Goal: Information Seeking & Learning: Learn about a topic

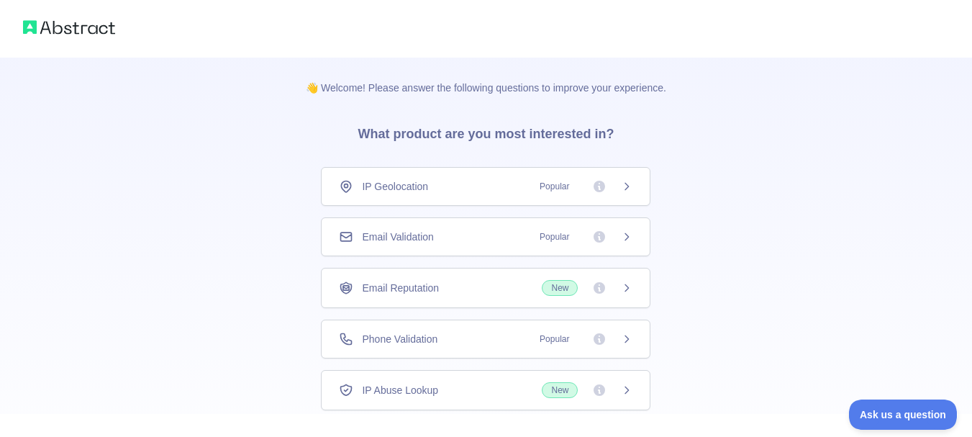
click at [240, 263] on div "👋 Welcome! Please answer the following questions to improve your experience. Wh…" at bounding box center [486, 264] width 972 height 529
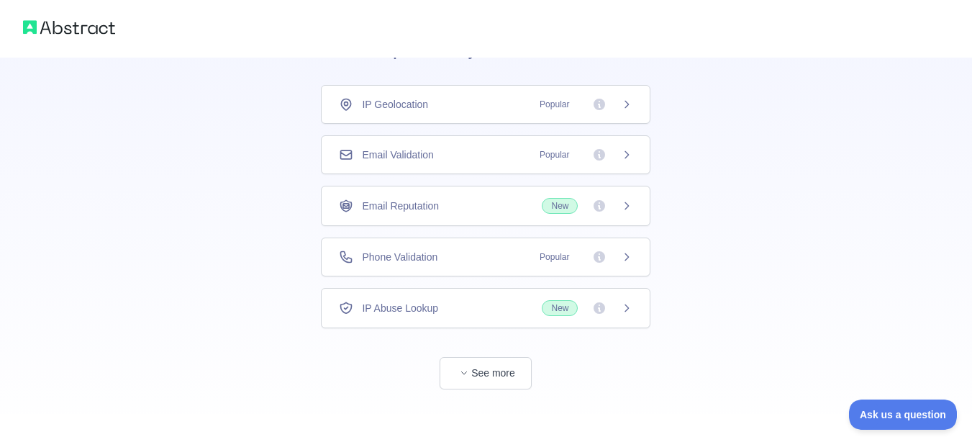
scroll to position [92, 0]
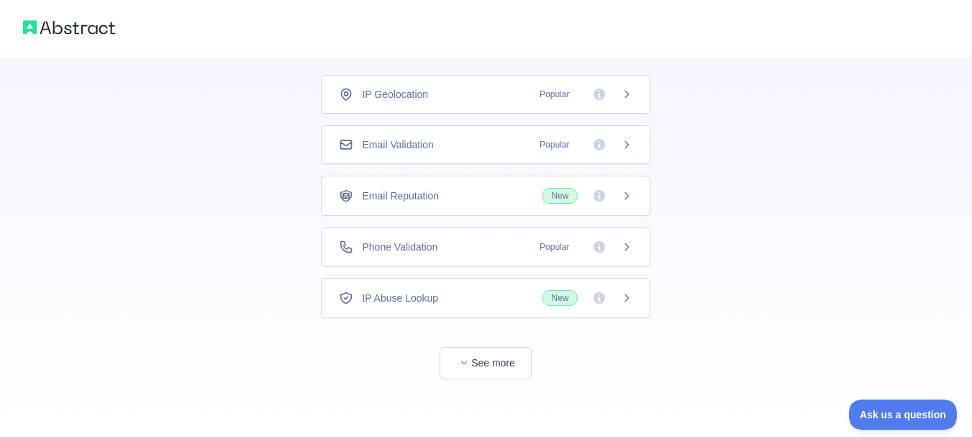
click at [500, 149] on div "Email Validation Popular" at bounding box center [486, 144] width 294 height 14
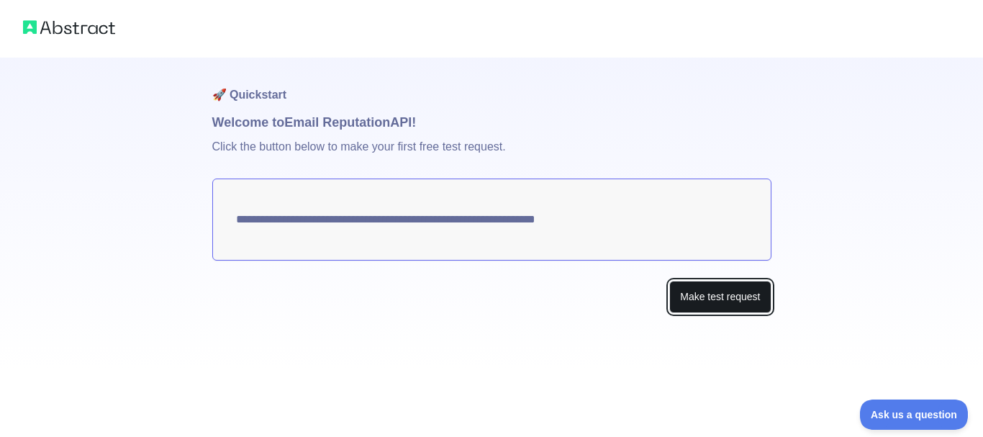
click at [716, 297] on button "Make test request" at bounding box center [719, 297] width 101 height 32
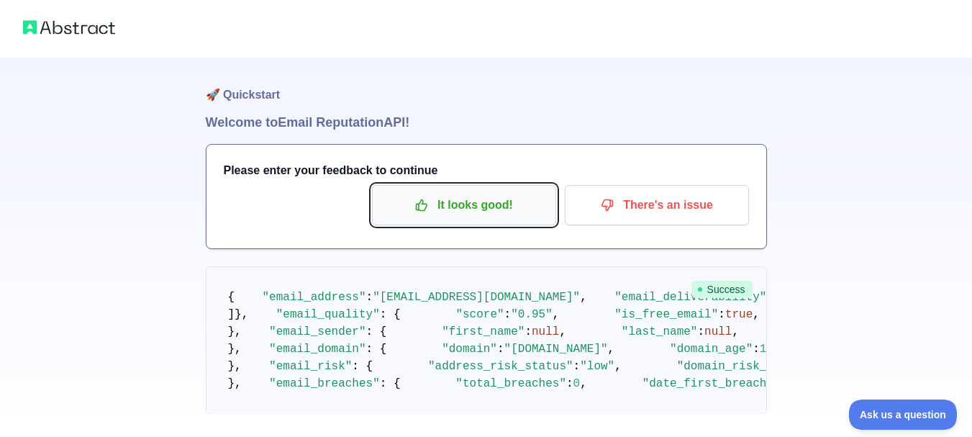
click at [513, 199] on p "It looks good!" at bounding box center [464, 205] width 163 height 24
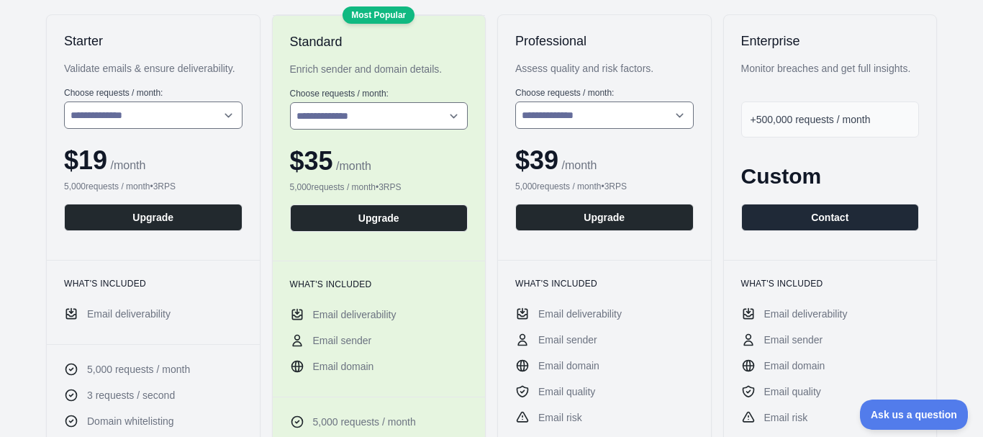
scroll to position [181, 0]
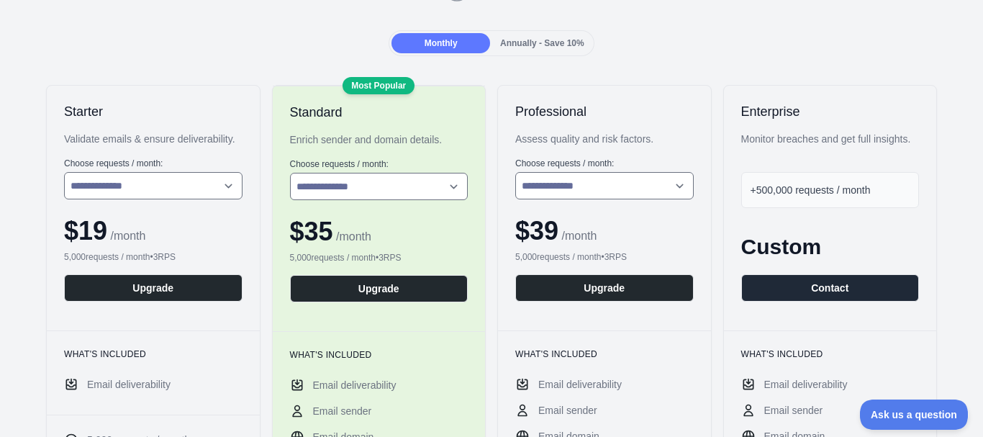
click at [805, 53] on div "Monthly Annually - Save 10%" at bounding box center [492, 43] width 960 height 26
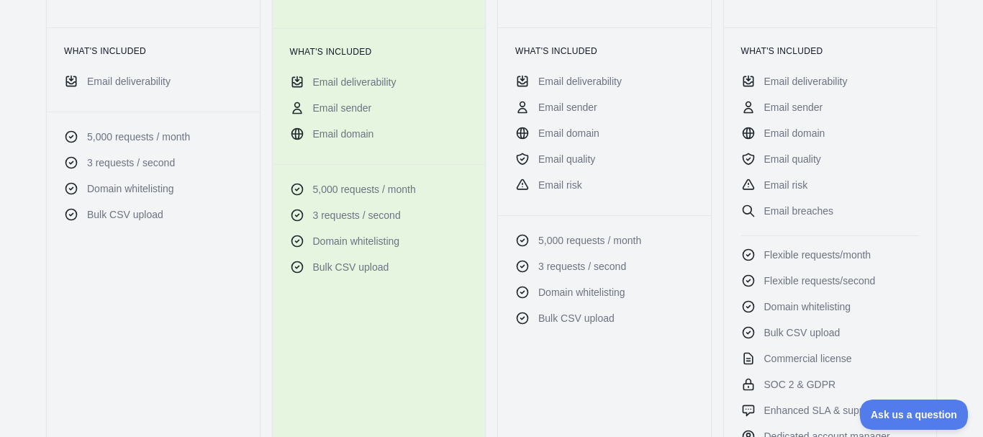
scroll to position [0, 0]
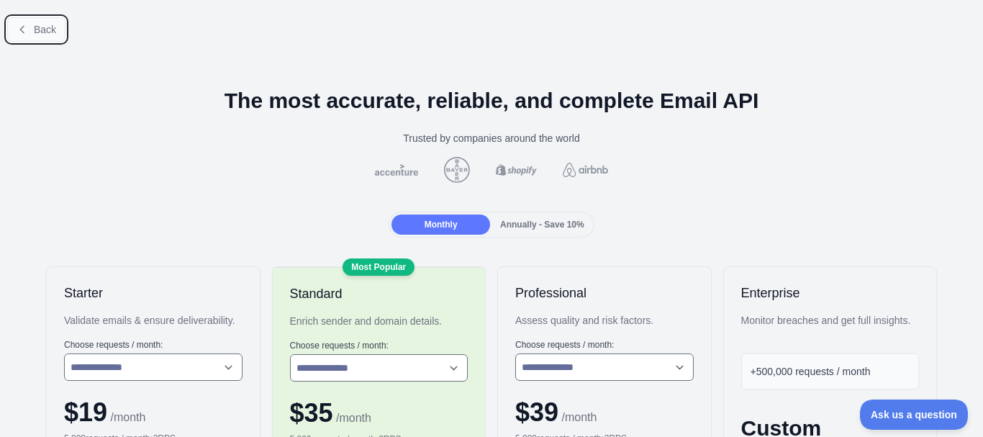
click at [49, 41] on button "Back" at bounding box center [36, 29] width 58 height 24
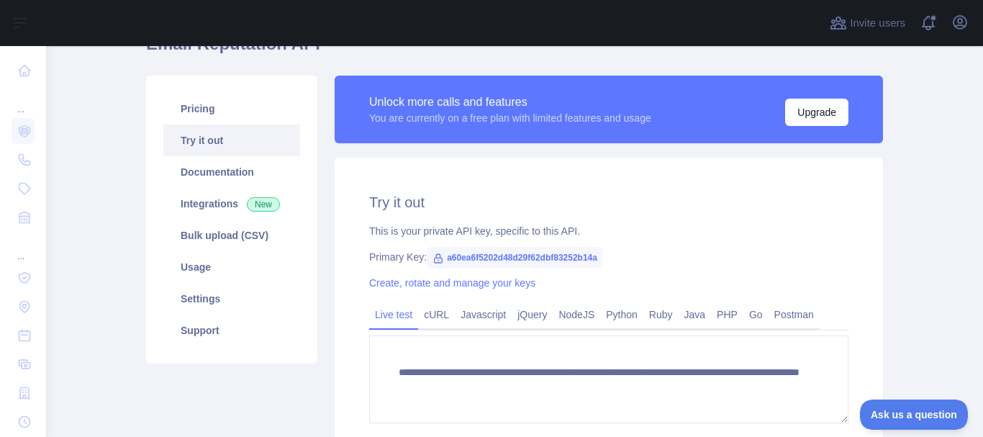
scroll to position [81, 0]
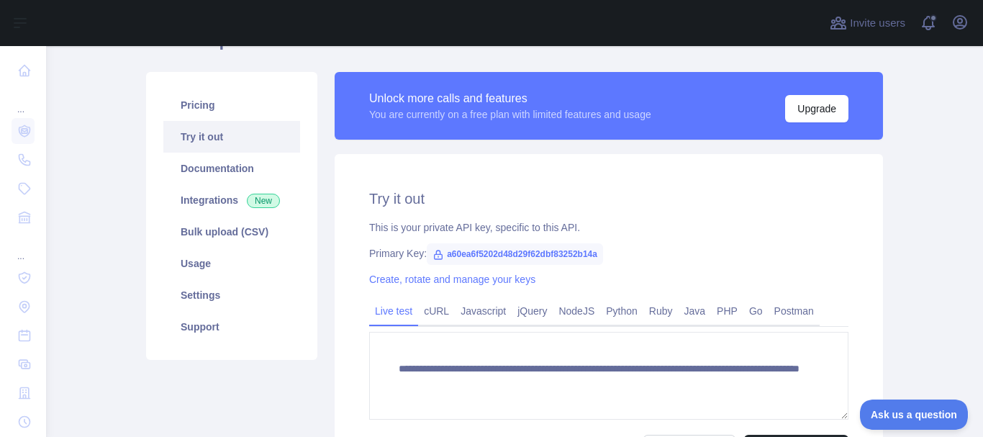
click at [513, 251] on span "a60ea6f5202d48d29f62dbf83252b14a" at bounding box center [515, 254] width 176 height 22
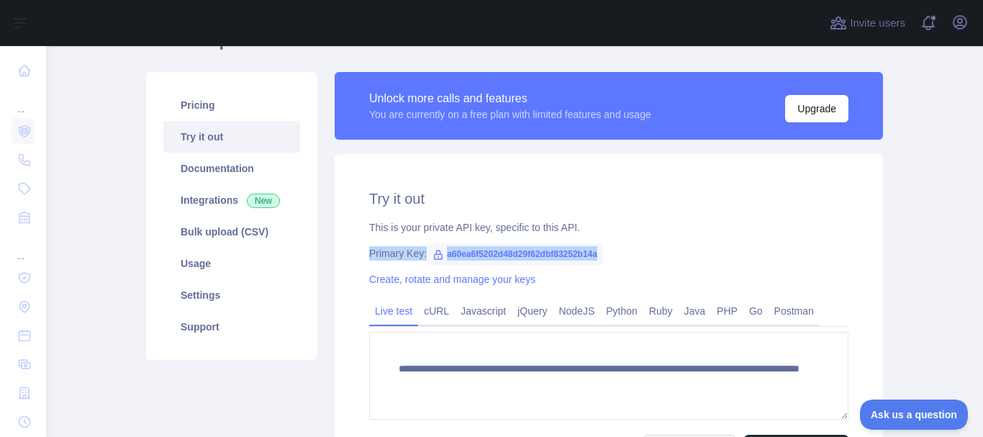
click at [486, 246] on span "a60ea6f5202d48d29f62dbf83252b14a" at bounding box center [515, 254] width 176 height 22
click at [486, 256] on span "a60ea6f5202d48d29f62dbf83252b14a" at bounding box center [515, 254] width 176 height 22
click at [633, 216] on div "**********" at bounding box center [609, 325] width 549 height 343
click at [551, 250] on span "a60ea6f5202d48d29f62dbf83252b14a" at bounding box center [515, 254] width 176 height 22
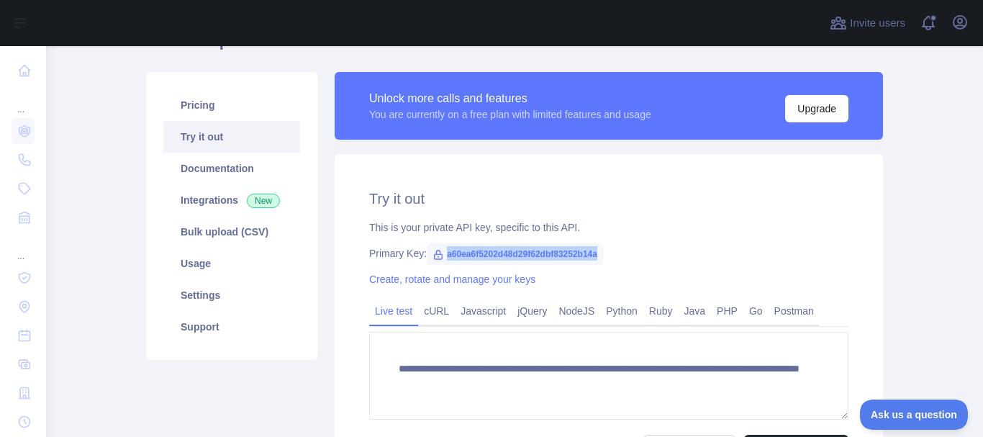
click at [551, 250] on span "a60ea6f5202d48d29f62dbf83252b14a" at bounding box center [515, 254] width 176 height 22
copy span "a60ea6f5202d48d29f62dbf83252b14a"
click at [577, 254] on span "a60ea6f5202d48d29f62dbf83252b14a" at bounding box center [515, 254] width 176 height 22
click at [591, 256] on span "a60ea6f5202d48d29f62dbf83252b14a" at bounding box center [515, 254] width 176 height 22
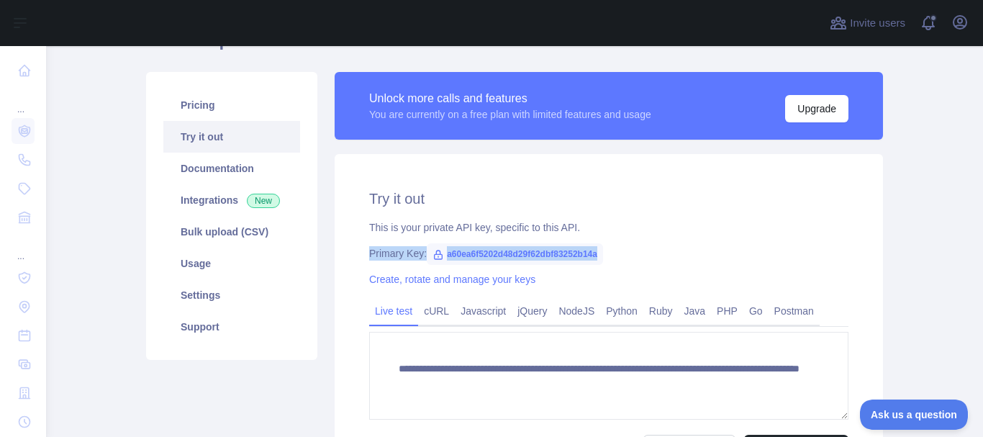
click at [591, 256] on span "a60ea6f5202d48d29f62dbf83252b14a" at bounding box center [515, 254] width 176 height 22
click at [646, 256] on div "Primary Key: a60ea6f5202d48d29f62dbf83252b14a" at bounding box center [608, 253] width 479 height 14
drag, startPoint x: 439, startPoint y: 256, endPoint x: 595, endPoint y: 256, distance: 155.5
click at [595, 256] on span "a60ea6f5202d48d29f62dbf83252b14a" at bounding box center [515, 254] width 176 height 22
copy span "a60ea6f5202d48d29f62dbf83252b14a"
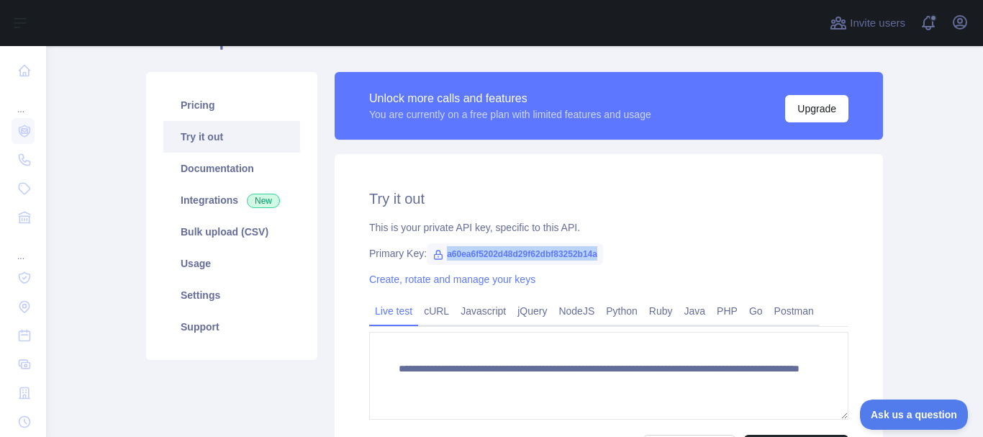
scroll to position [82, 0]
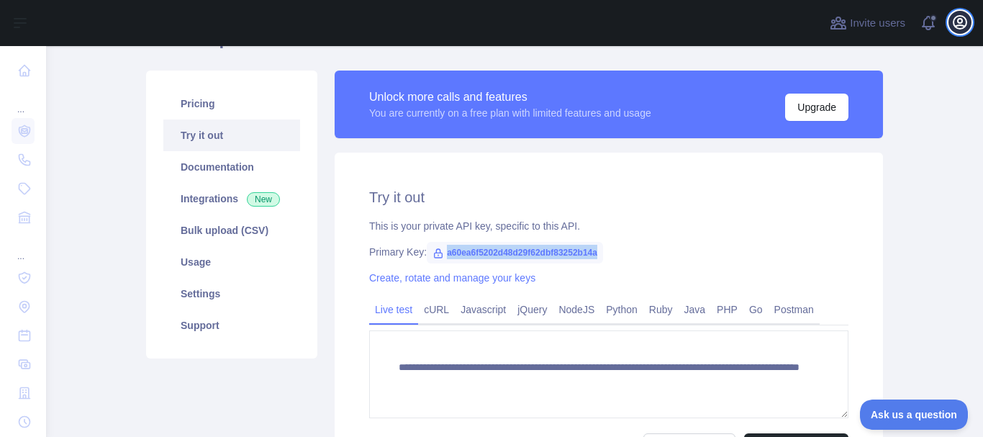
click at [957, 24] on icon "button" at bounding box center [960, 22] width 17 height 17
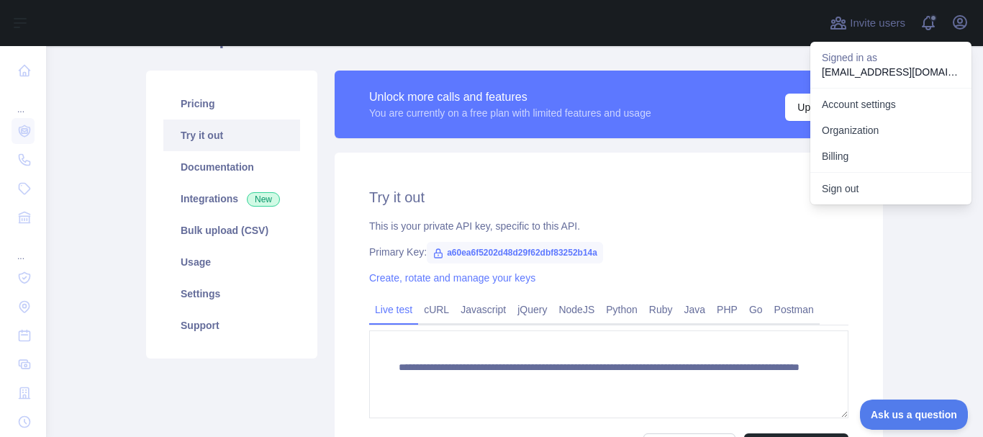
click at [882, 301] on div "**********" at bounding box center [609, 283] width 566 height 425
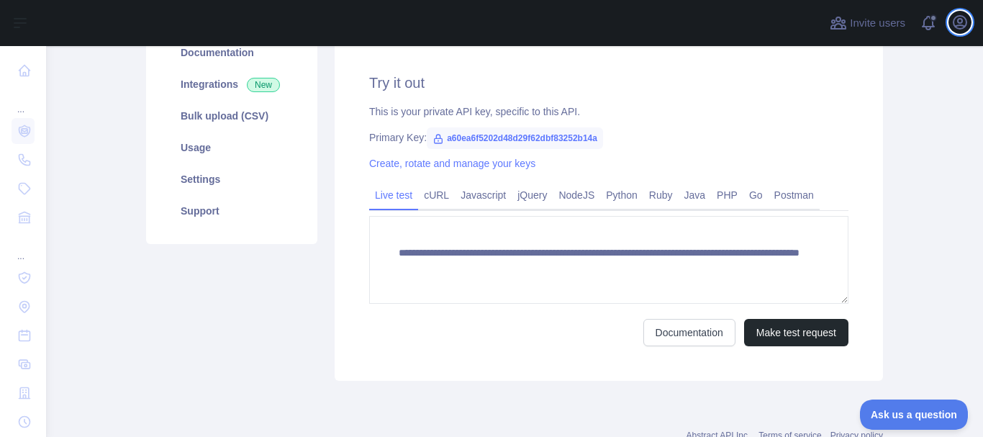
scroll to position [195, 0]
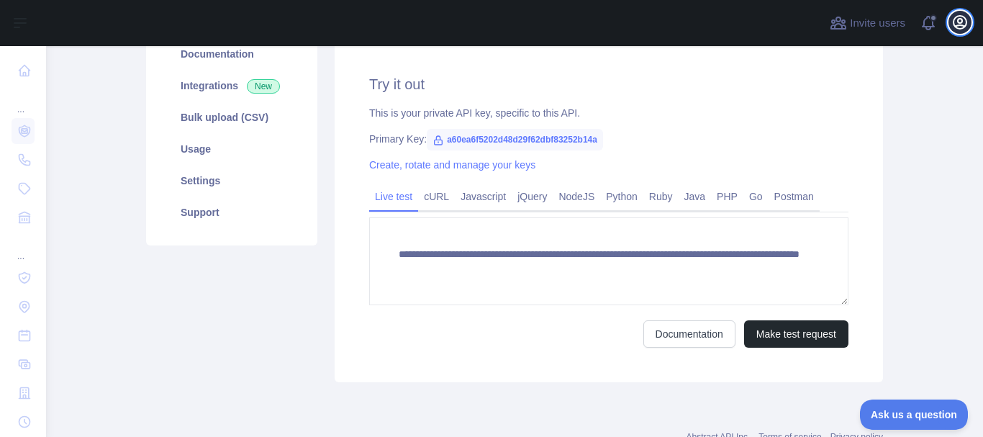
click at [962, 18] on icon "button" at bounding box center [960, 22] width 17 height 17
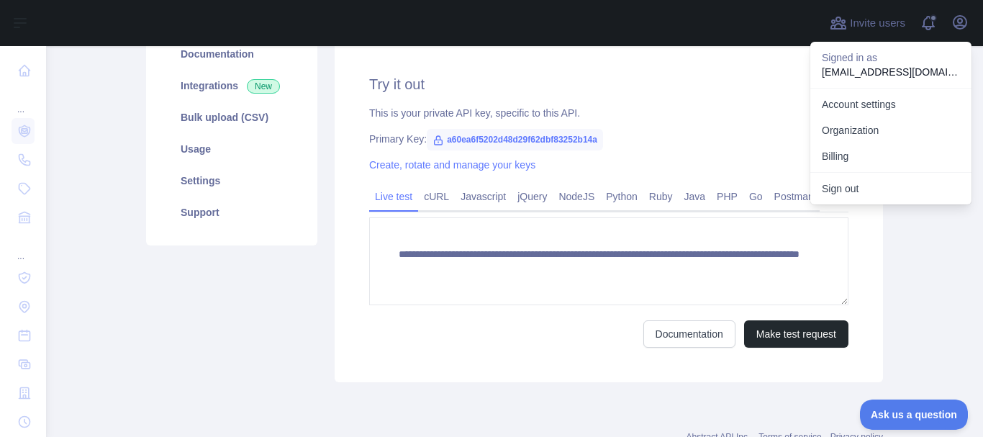
click at [954, 300] on main "**********" at bounding box center [514, 241] width 937 height 391
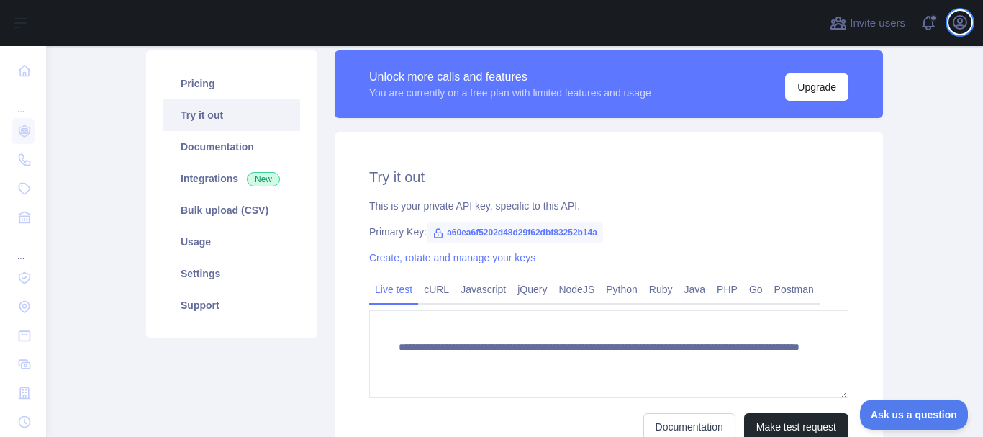
scroll to position [104, 0]
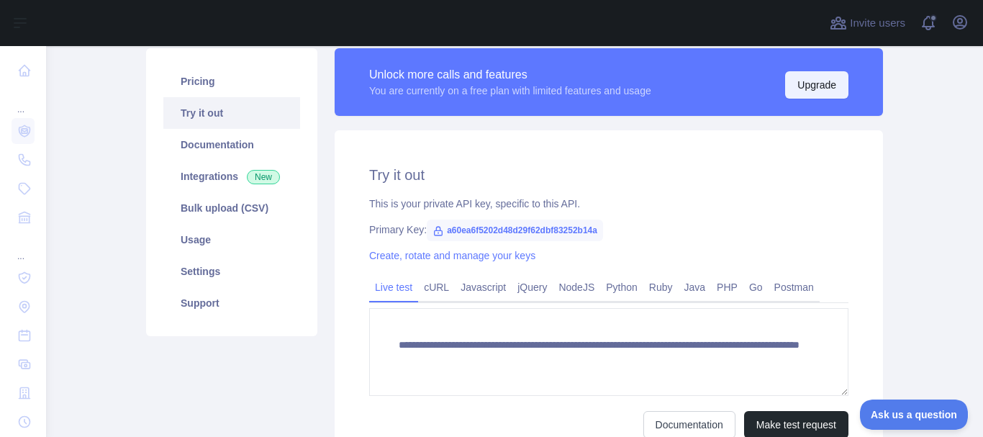
click at [806, 82] on button "Upgrade" at bounding box center [816, 84] width 63 height 27
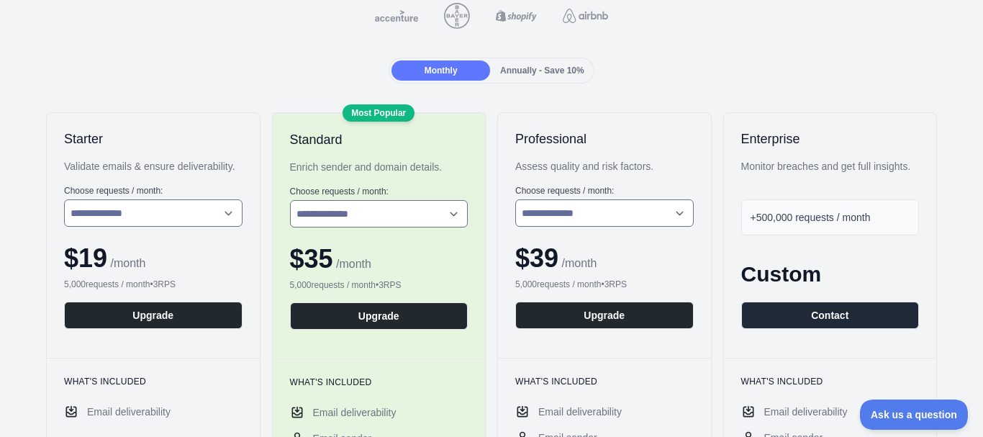
scroll to position [173, 0]
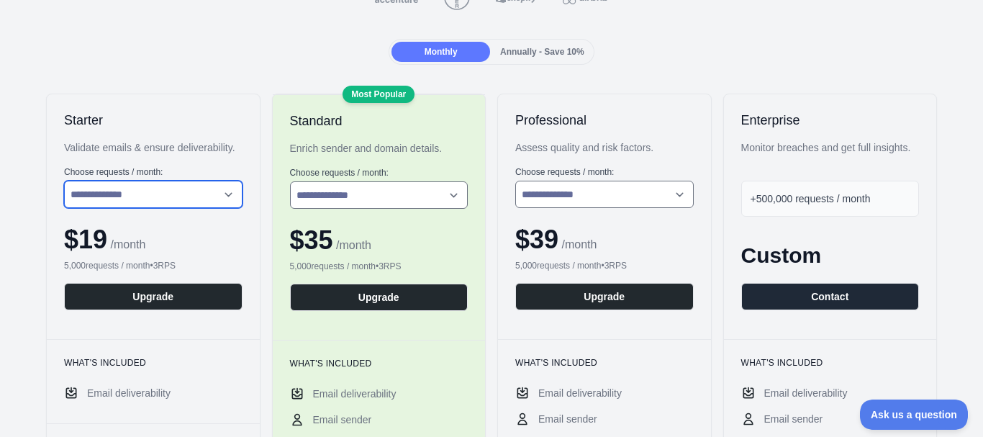
click at [213, 186] on select "**********" at bounding box center [153, 194] width 179 height 27
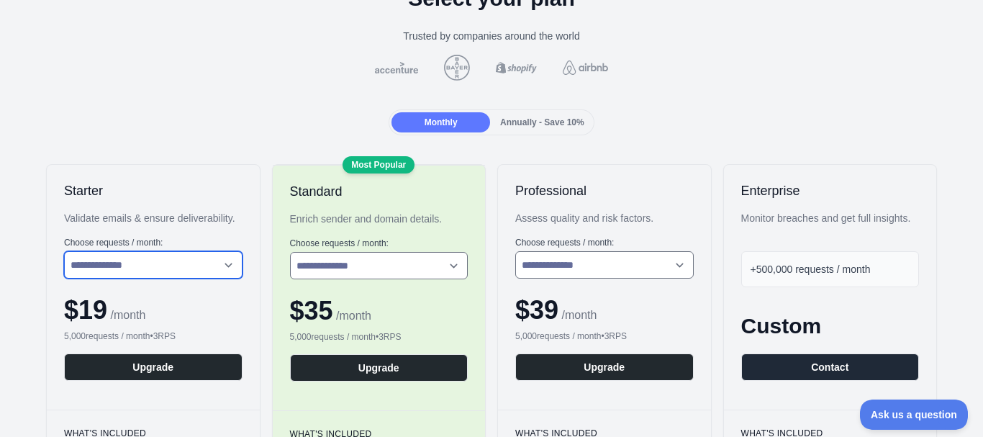
scroll to position [0, 0]
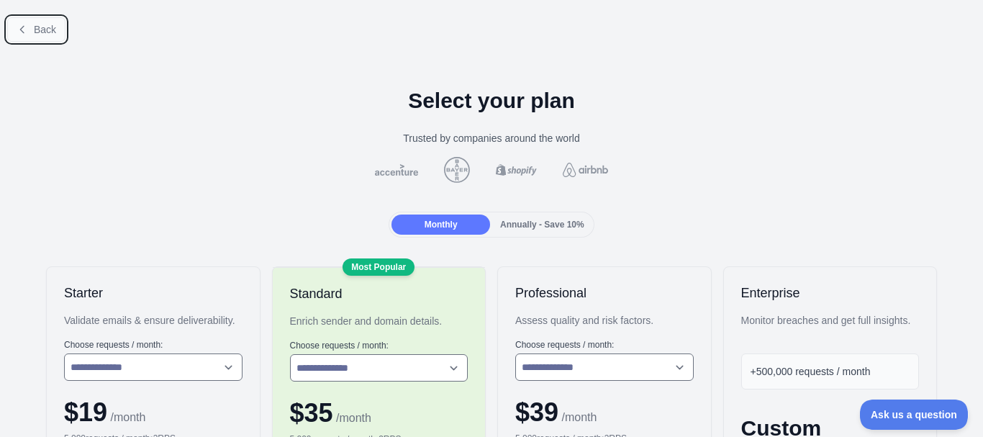
click at [42, 24] on span "Back" at bounding box center [45, 30] width 22 height 12
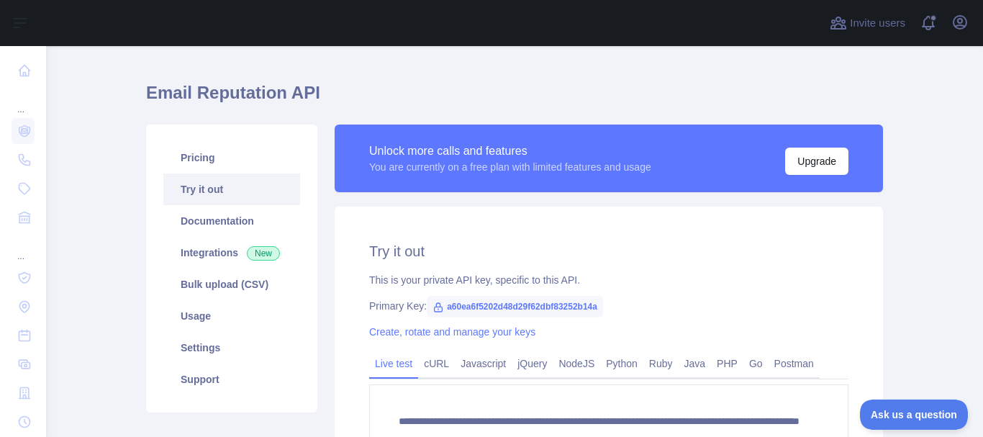
scroll to position [27, 0]
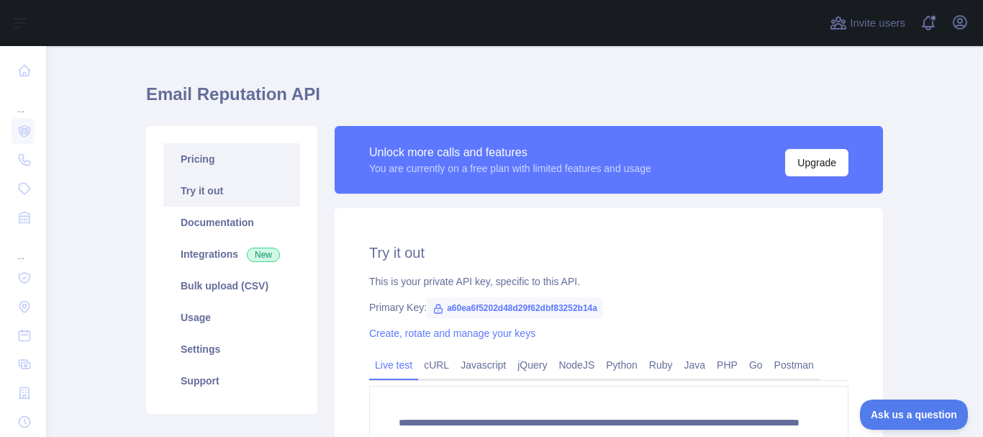
click at [190, 155] on link "Pricing" at bounding box center [231, 159] width 137 height 32
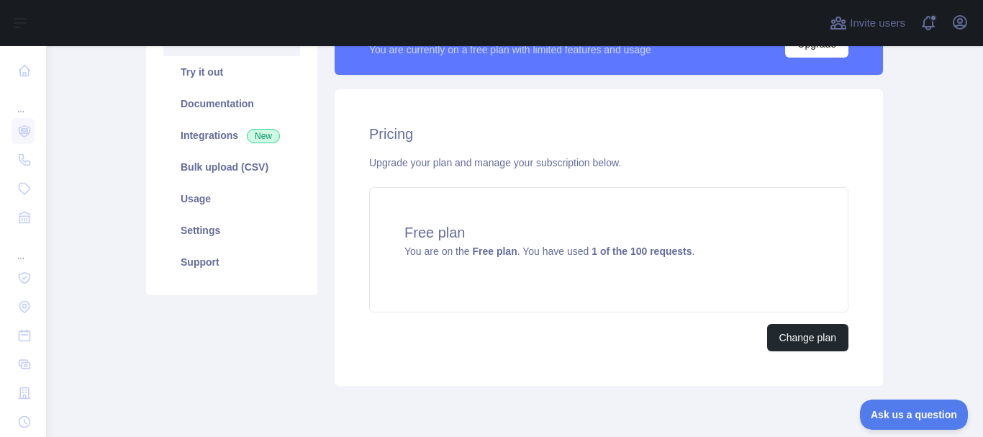
scroll to position [147, 0]
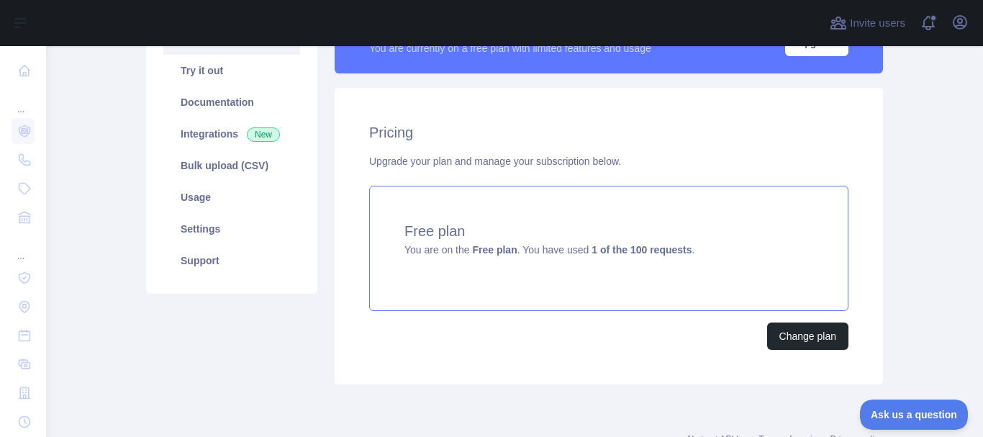
click at [559, 258] on div "Free plan You are on the Free plan . You have used 1 of the 100 requests ." at bounding box center [608, 248] width 479 height 125
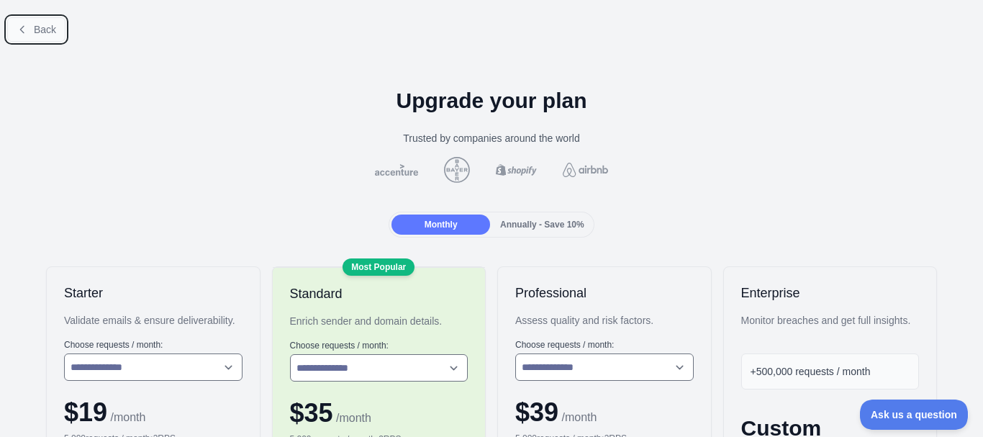
click at [37, 28] on span "Back" at bounding box center [45, 30] width 22 height 12
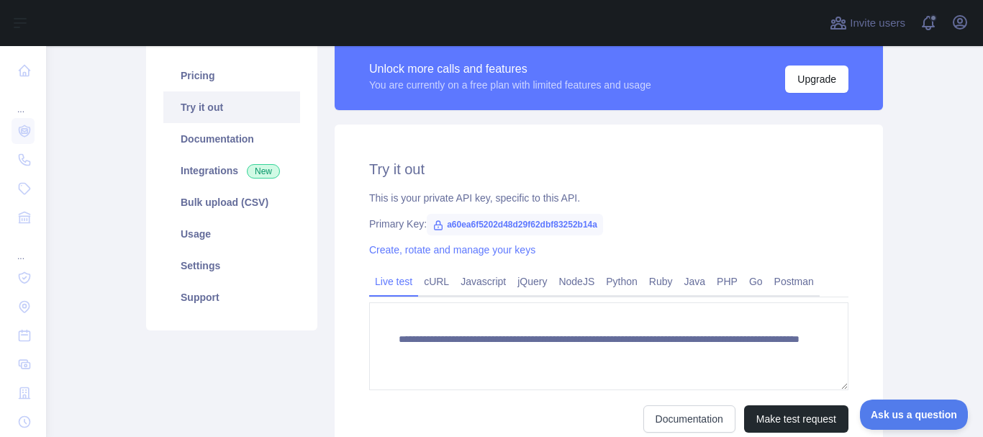
click at [533, 226] on span "a60ea6f5202d48d29f62dbf83252b14a" at bounding box center [515, 225] width 176 height 22
copy span "a60ea6f5202d48d29f62dbf83252b14a"
click at [538, 232] on span "a60ea6f5202d48d29f62dbf83252b14a" at bounding box center [515, 225] width 176 height 22
click at [432, 248] on link "Create, rotate and manage your keys" at bounding box center [452, 250] width 166 height 12
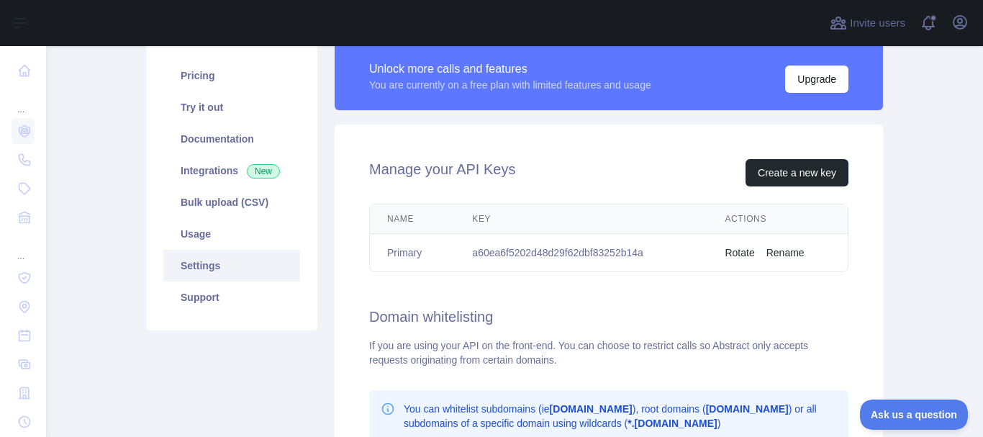
click at [744, 253] on button "Rotate" at bounding box center [740, 252] width 30 height 14
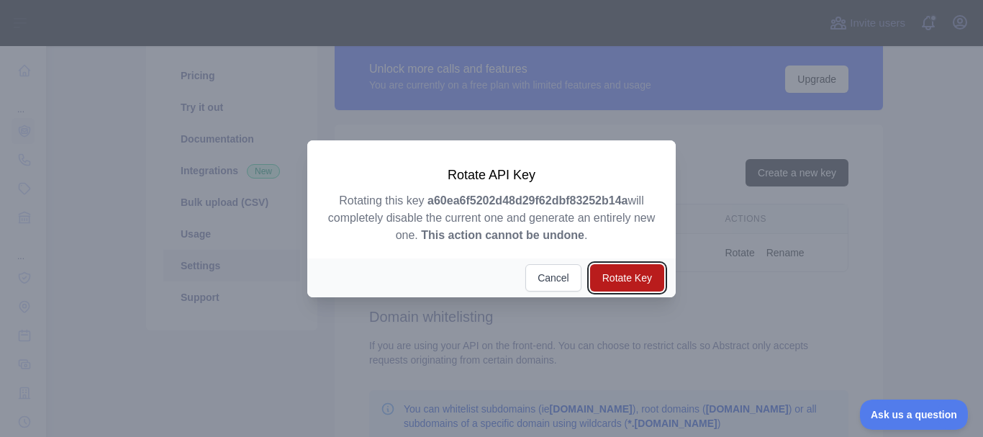
click at [618, 290] on button "Rotate Key" at bounding box center [627, 277] width 74 height 27
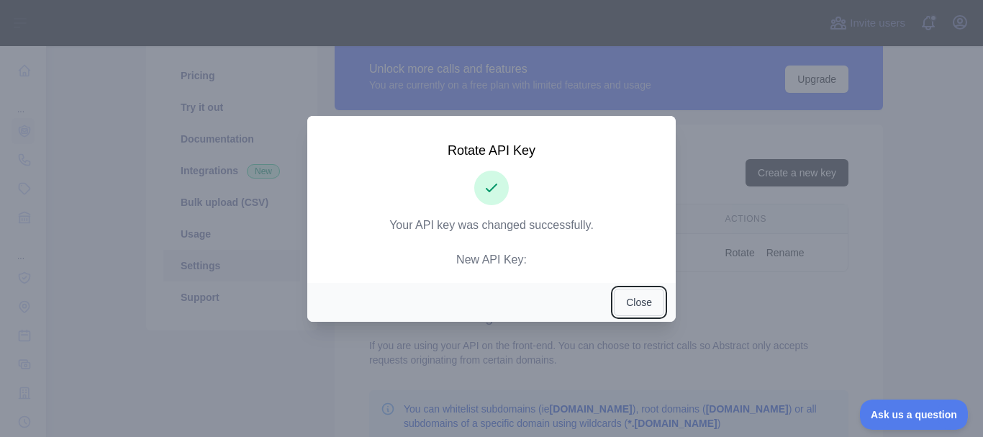
click at [653, 297] on button "Close" at bounding box center [639, 302] width 50 height 27
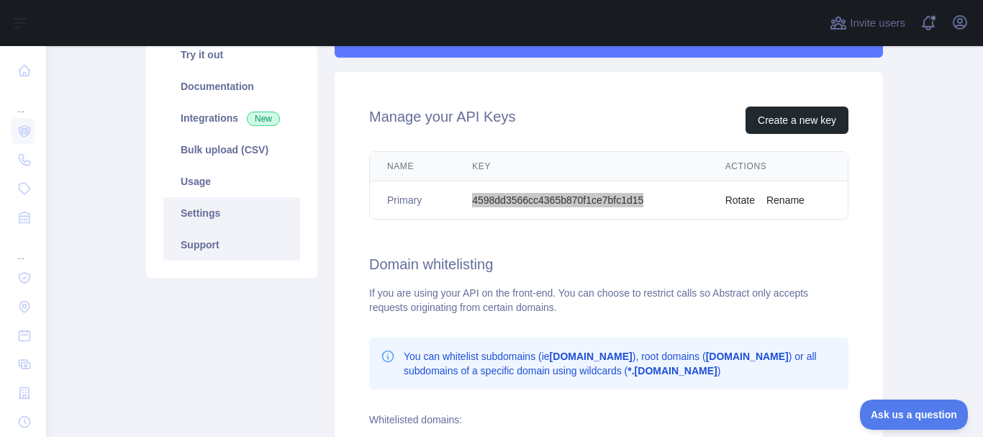
scroll to position [128, 0]
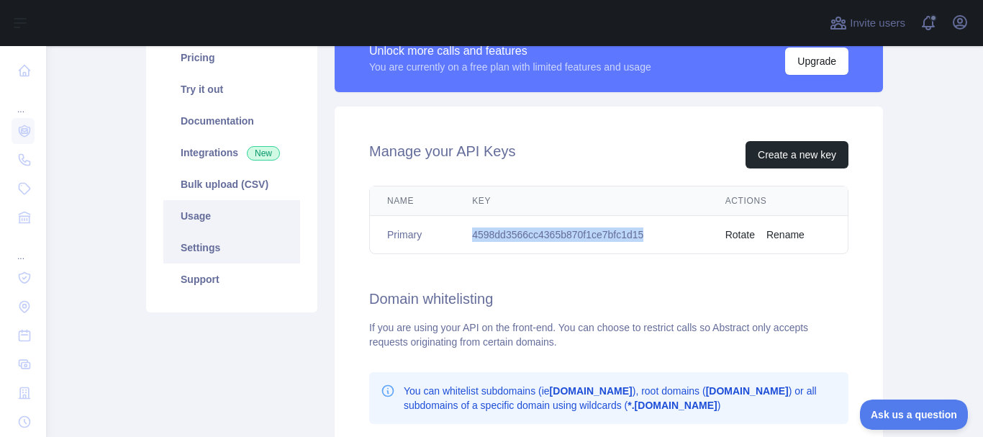
click at [213, 221] on link "Usage" at bounding box center [231, 216] width 137 height 32
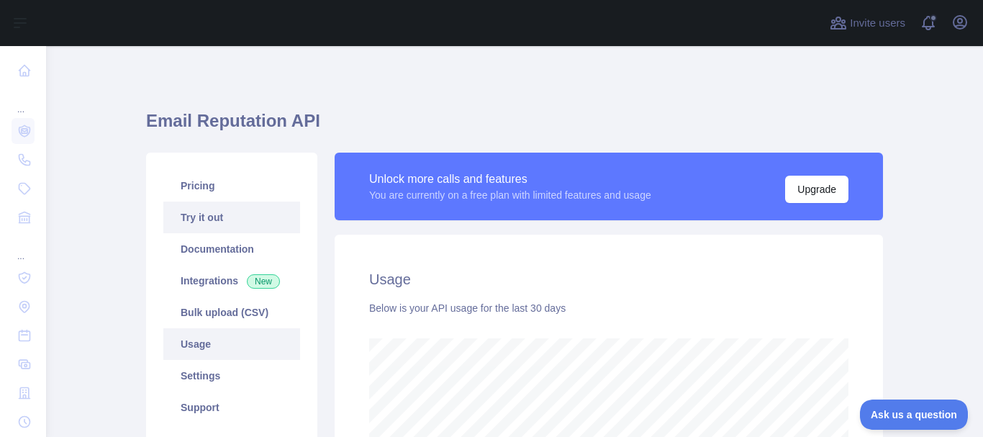
click at [210, 222] on link "Try it out" at bounding box center [231, 218] width 137 height 32
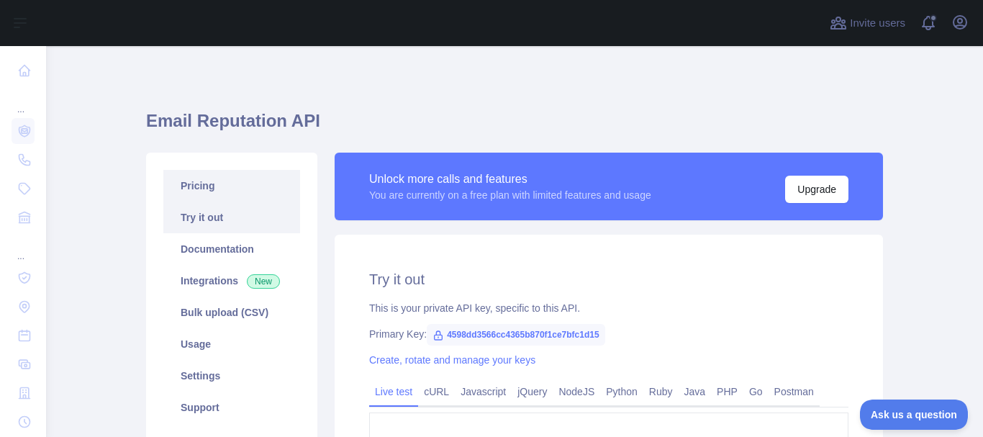
click at [220, 185] on link "Pricing" at bounding box center [231, 186] width 137 height 32
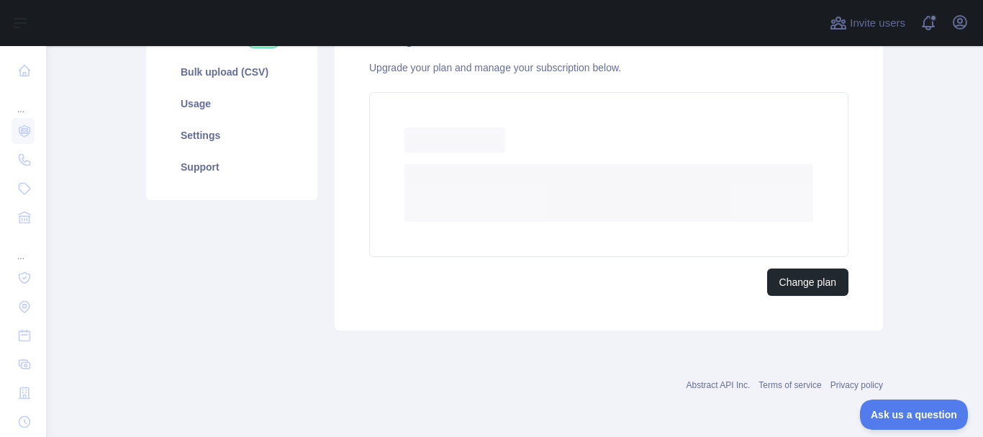
scroll to position [168, 0]
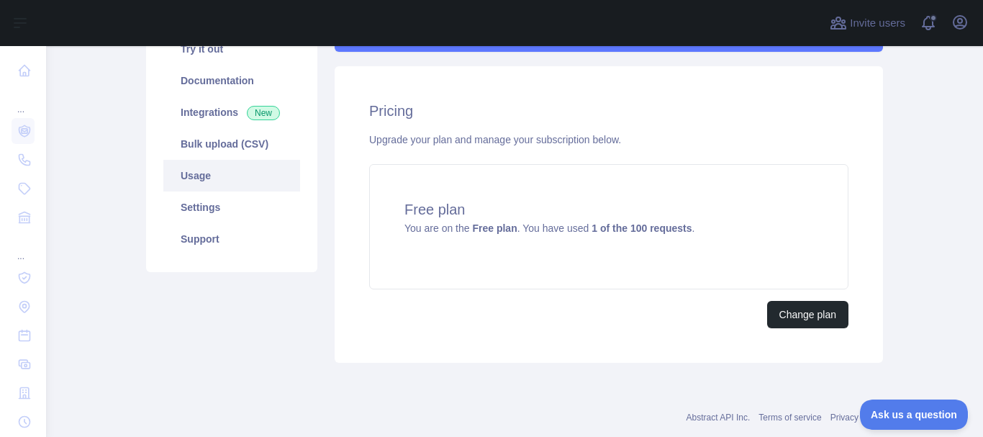
click at [235, 173] on link "Usage" at bounding box center [231, 176] width 137 height 32
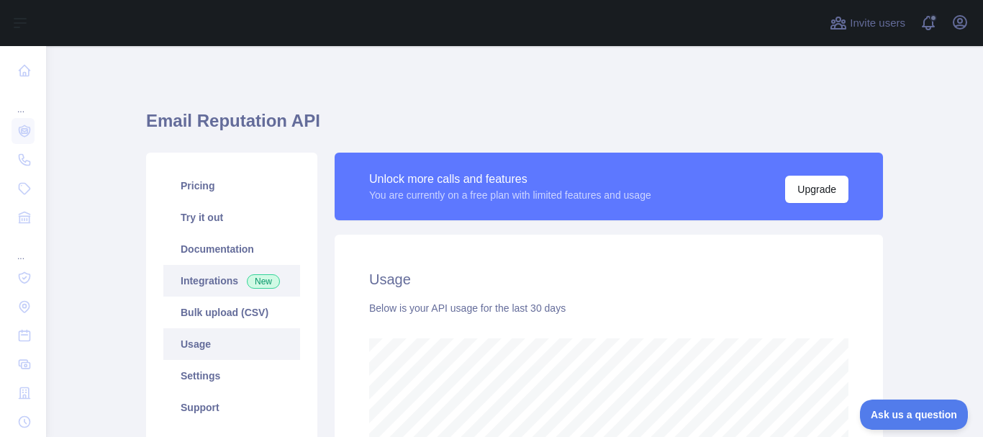
click at [202, 280] on link "Integrations New" at bounding box center [231, 281] width 137 height 32
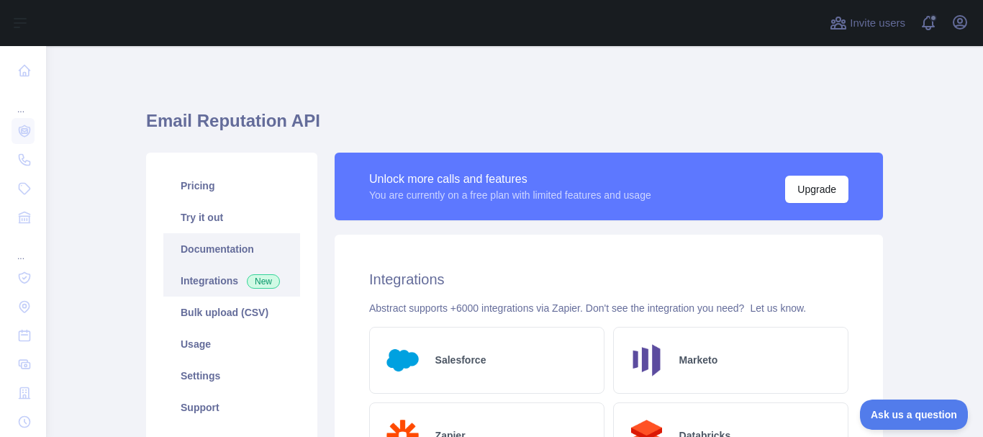
click at [218, 253] on link "Documentation" at bounding box center [231, 249] width 137 height 32
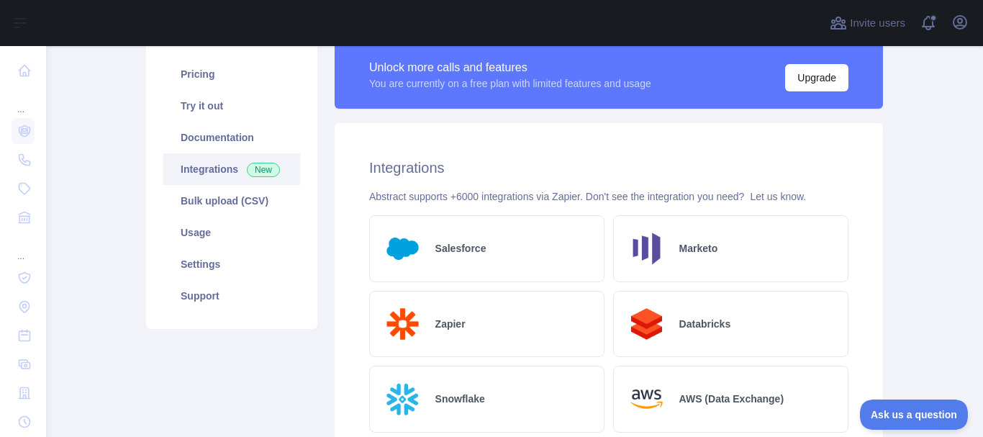
scroll to position [104, 0]
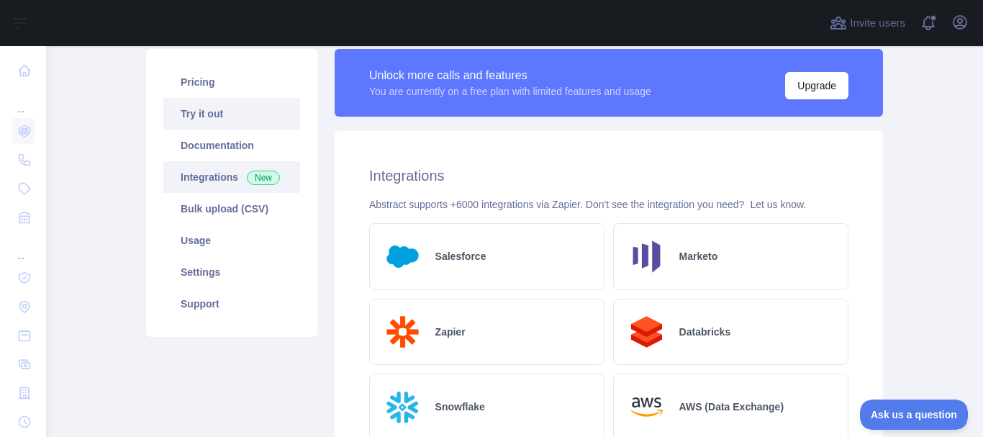
click at [243, 117] on link "Try it out" at bounding box center [231, 114] width 137 height 32
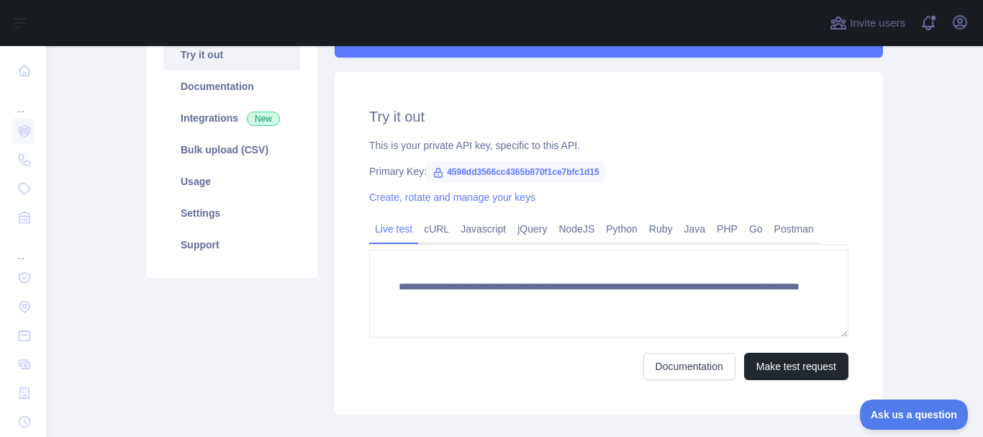
scroll to position [171, 0]
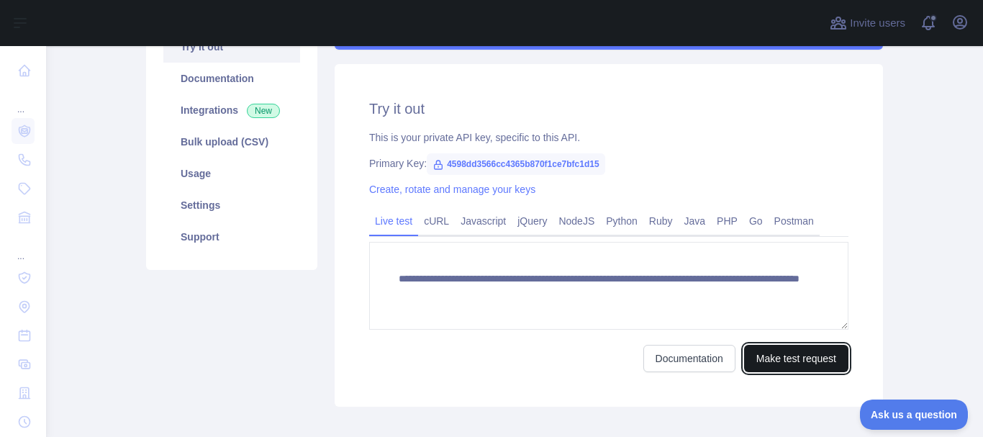
click at [773, 364] on button "Make test request" at bounding box center [796, 358] width 104 height 27
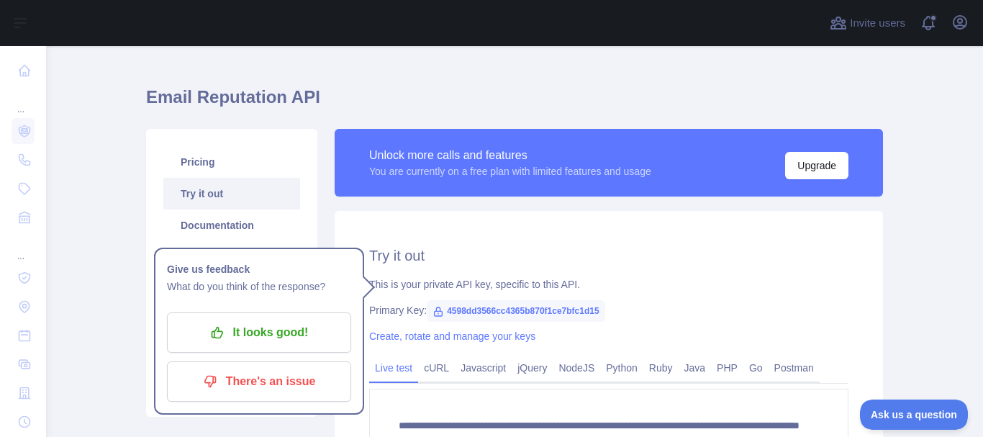
scroll to position [0, 0]
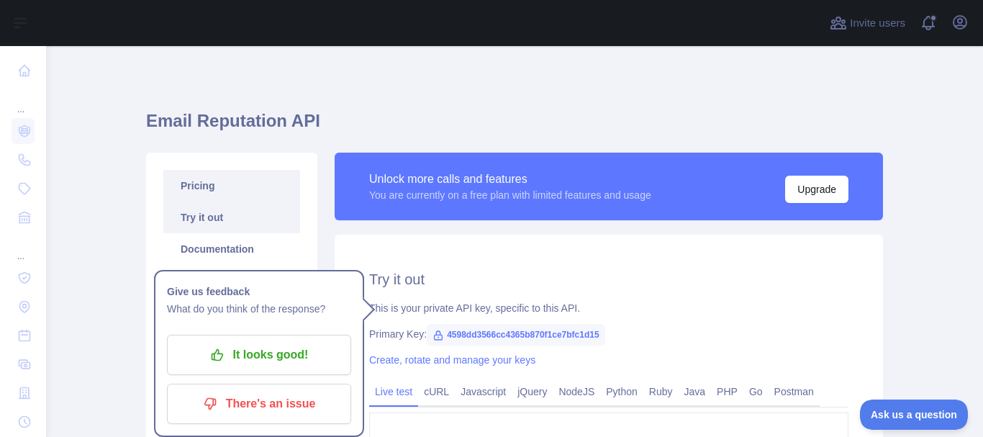
click at [238, 189] on link "Pricing" at bounding box center [231, 186] width 137 height 32
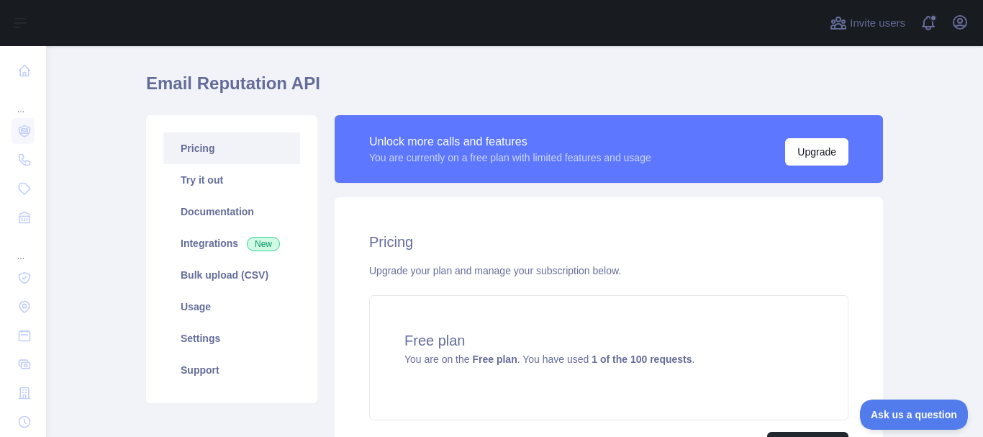
scroll to position [40, 0]
